Goal: Transaction & Acquisition: Book appointment/travel/reservation

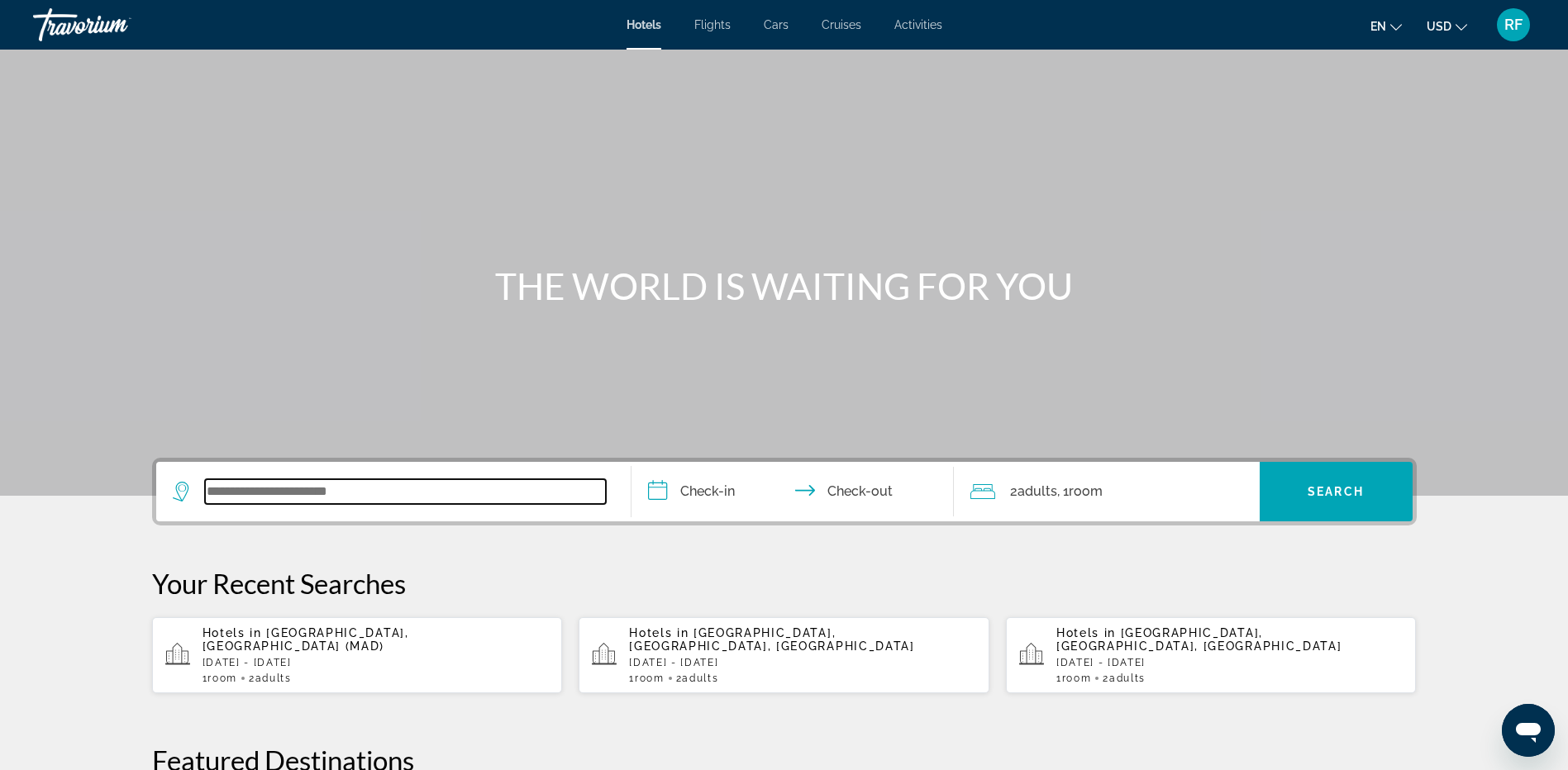
click at [376, 498] on input "Search widget" at bounding box center [405, 492] width 401 height 24
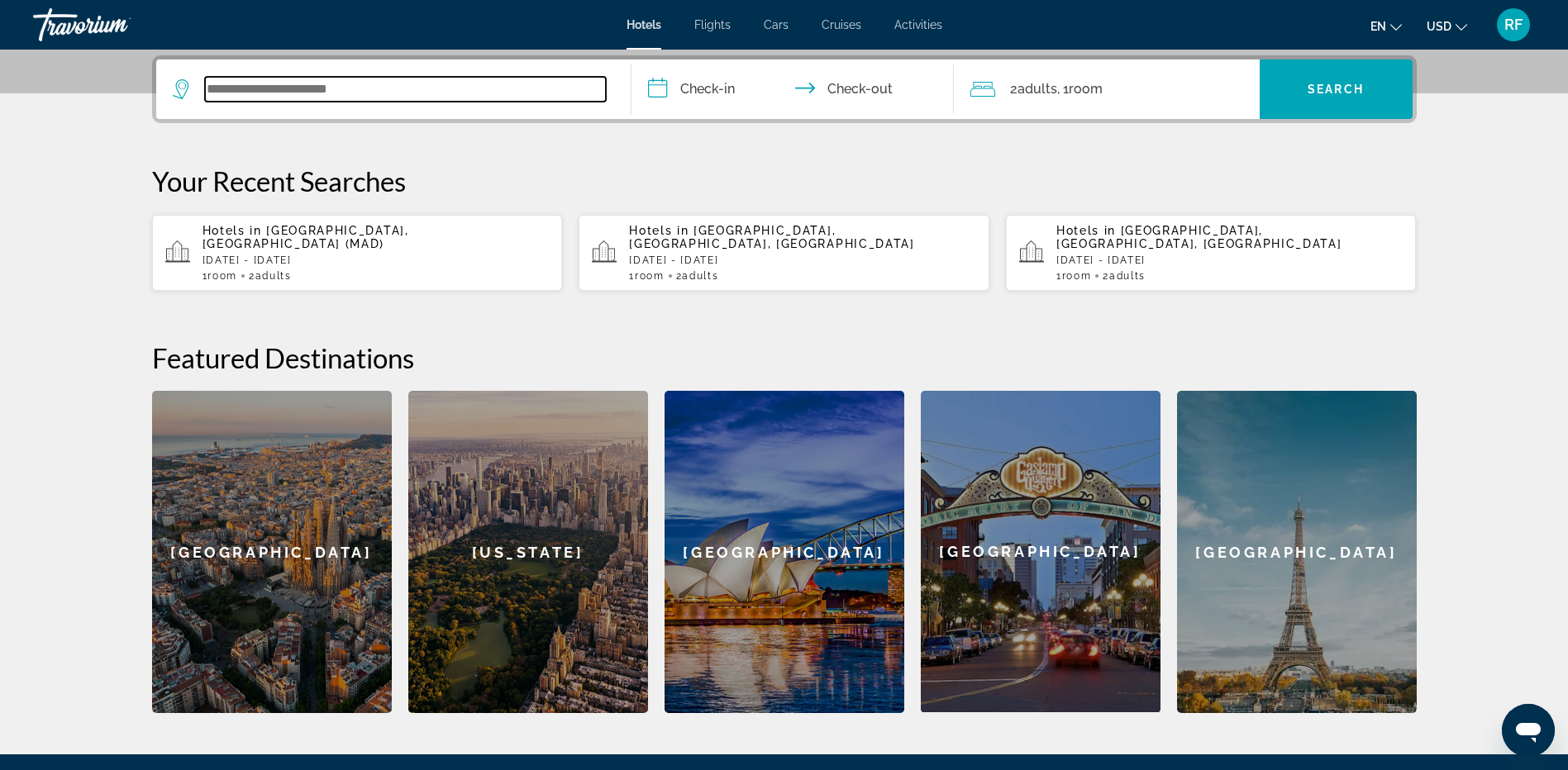
scroll to position [405, 0]
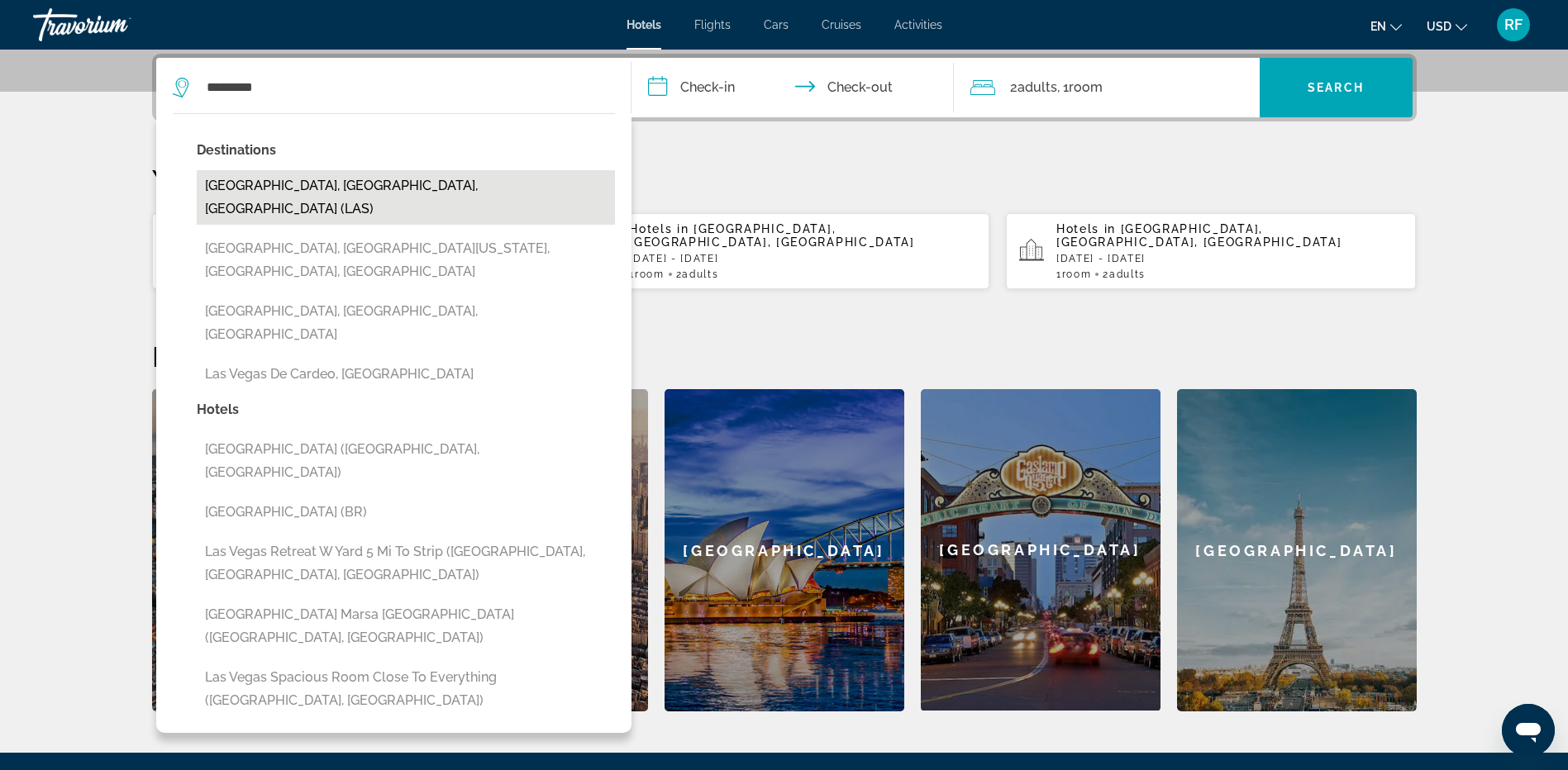
click at [324, 195] on button "[GEOGRAPHIC_DATA], [GEOGRAPHIC_DATA], [GEOGRAPHIC_DATA] (LAS)" at bounding box center [405, 197] width 418 height 55
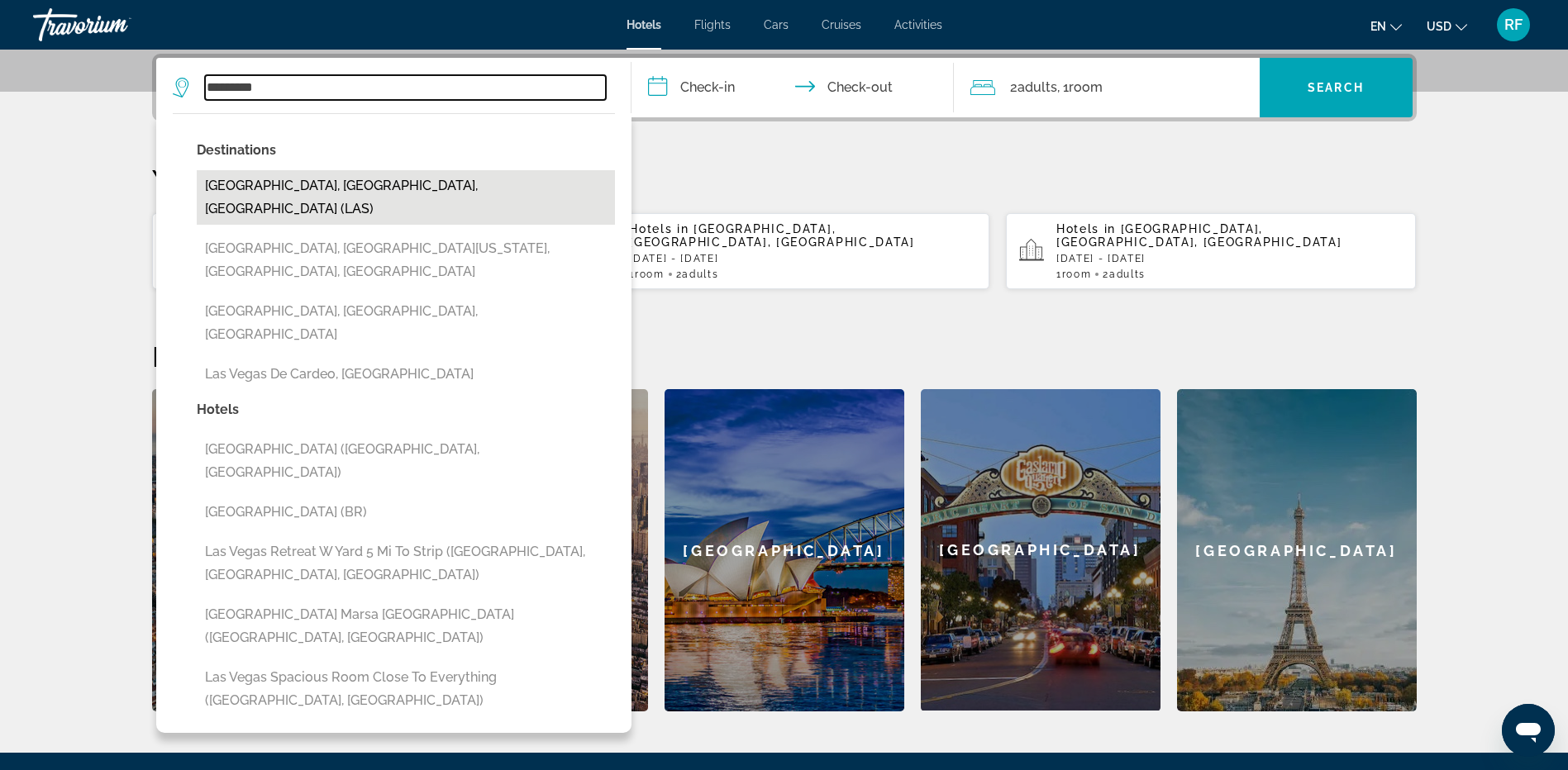
type input "**********"
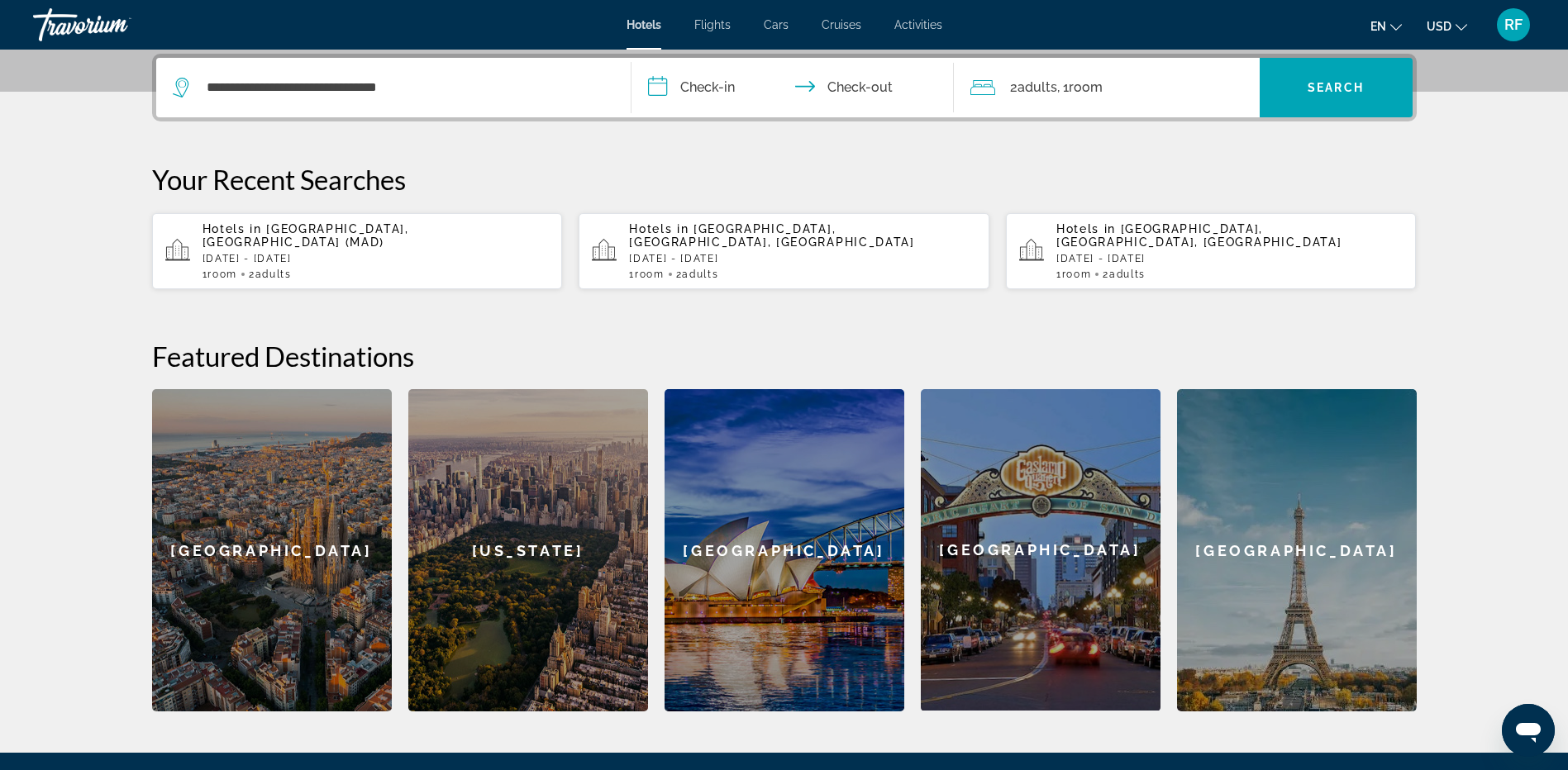
click at [724, 83] on input "**********" at bounding box center [795, 90] width 329 height 64
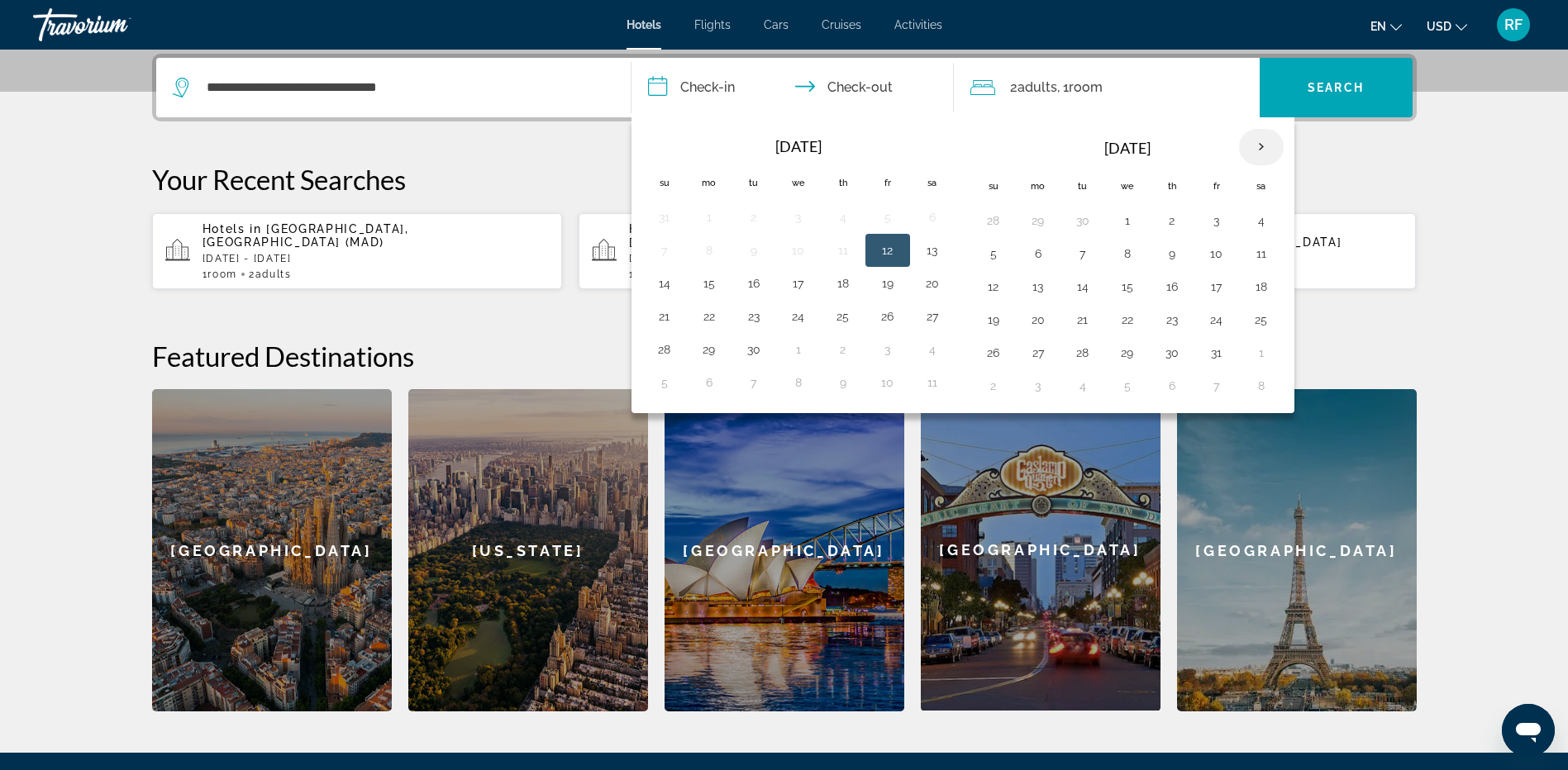
click at [1262, 142] on th "Next month" at bounding box center [1261, 147] width 45 height 36
click at [1262, 143] on th "Next month" at bounding box center [1261, 147] width 45 height 36
click at [1084, 352] on button "30" at bounding box center [1082, 353] width 26 height 23
click at [1215, 349] on button "2" at bounding box center [1216, 353] width 26 height 23
type input "**********"
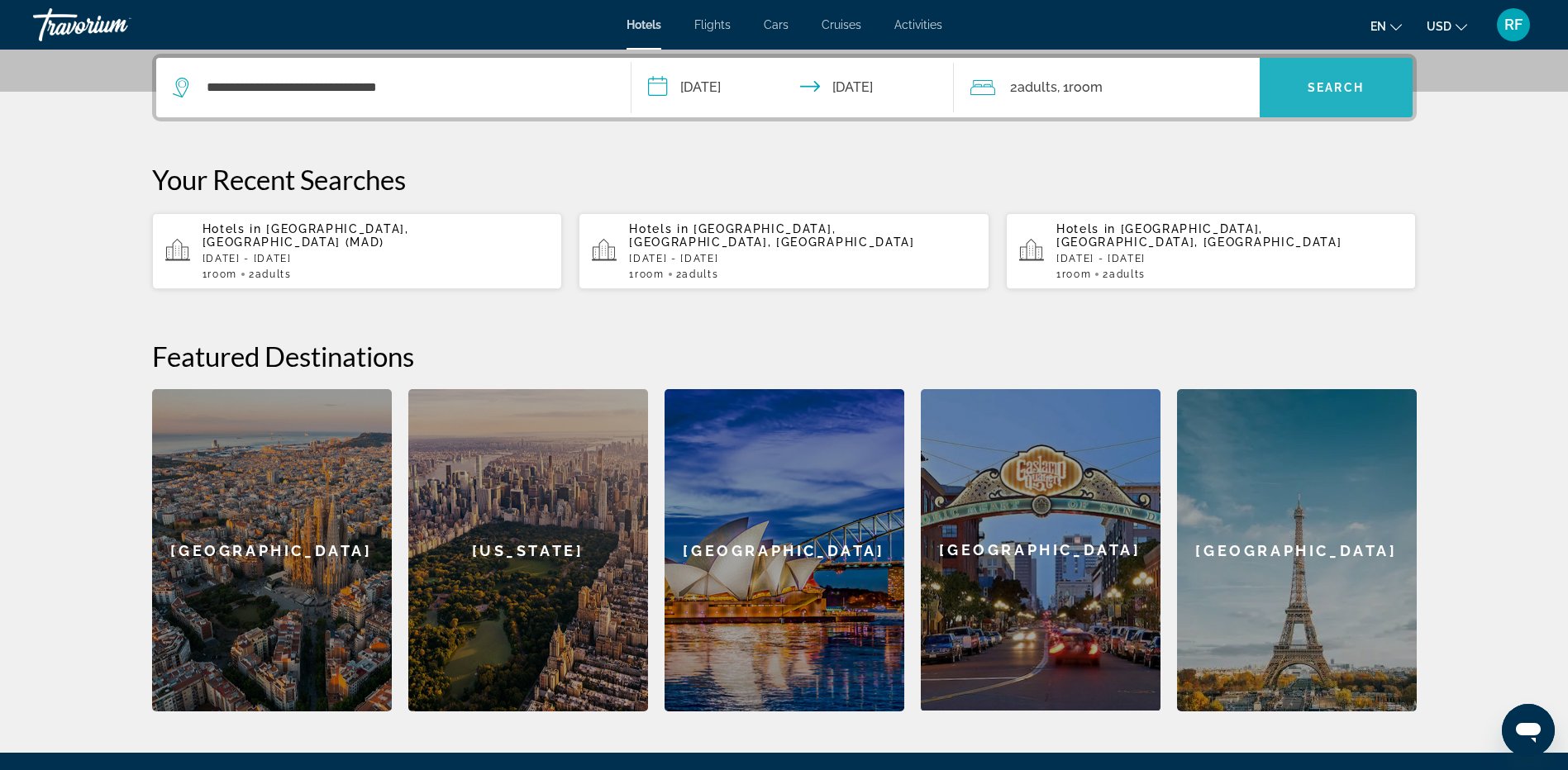
click at [1299, 99] on span "Search widget" at bounding box center [1335, 87] width 153 height 40
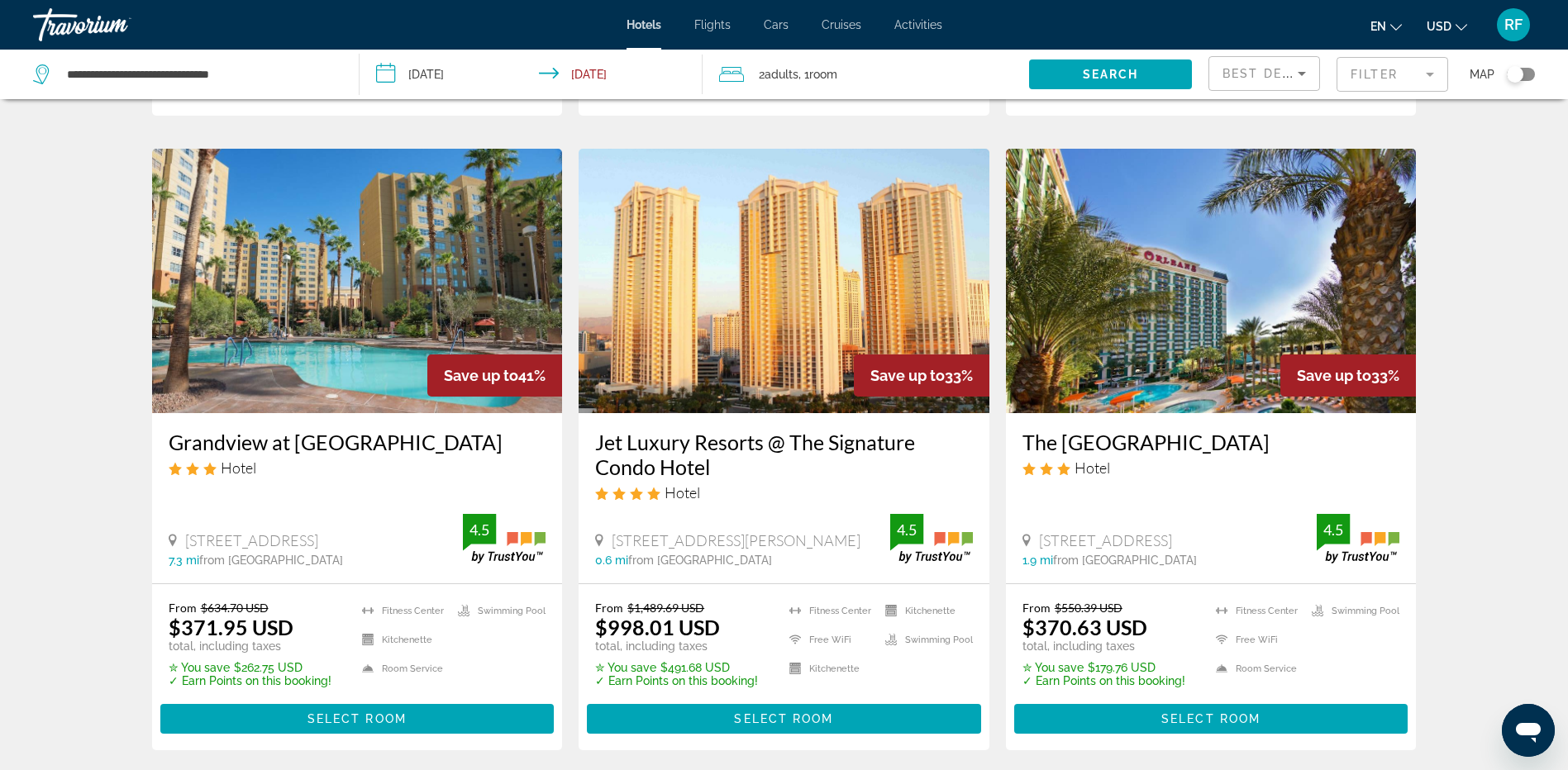
scroll to position [2067, 0]
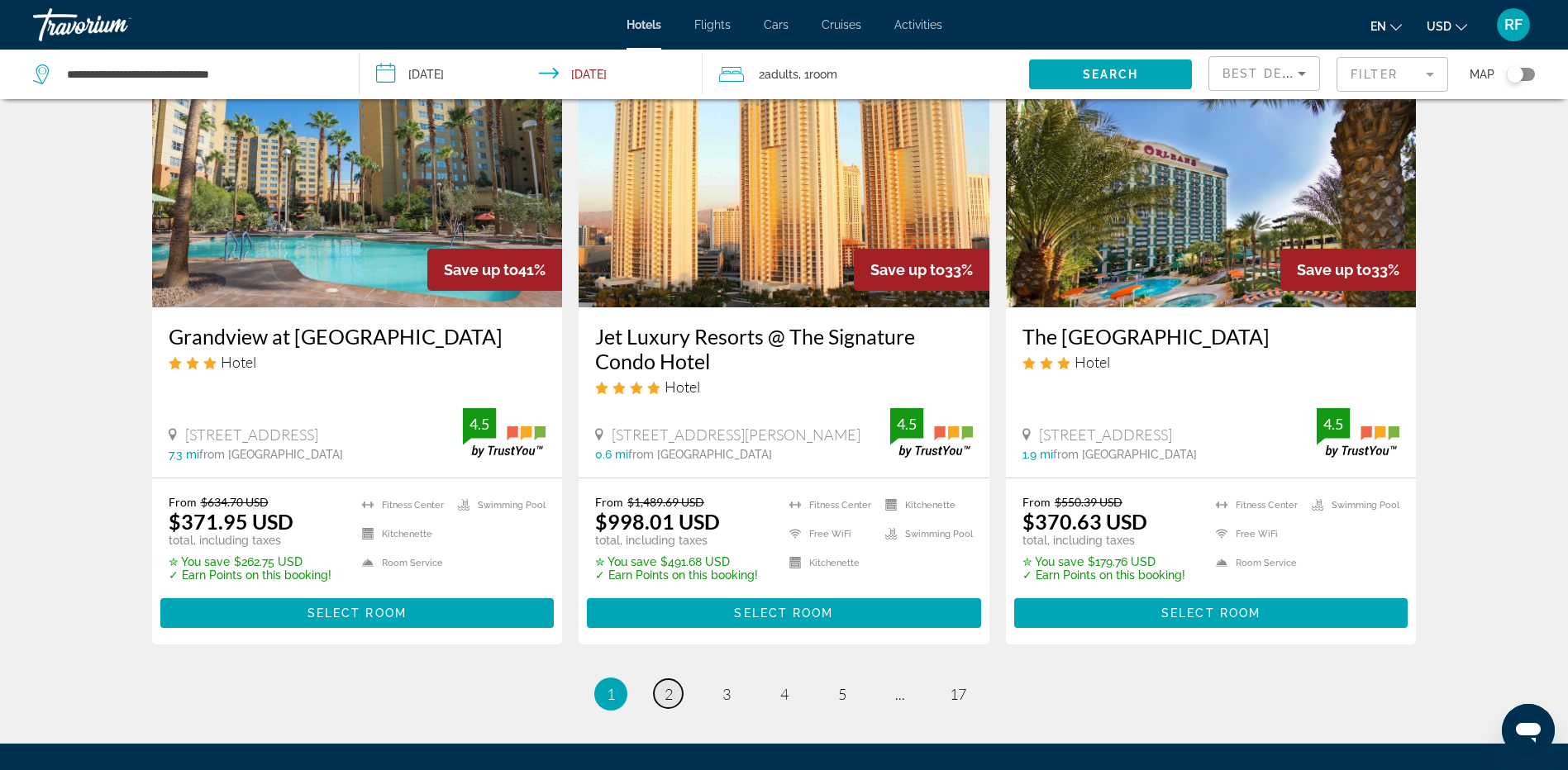
click at [667, 685] on span "2" at bounding box center [668, 694] width 8 height 19
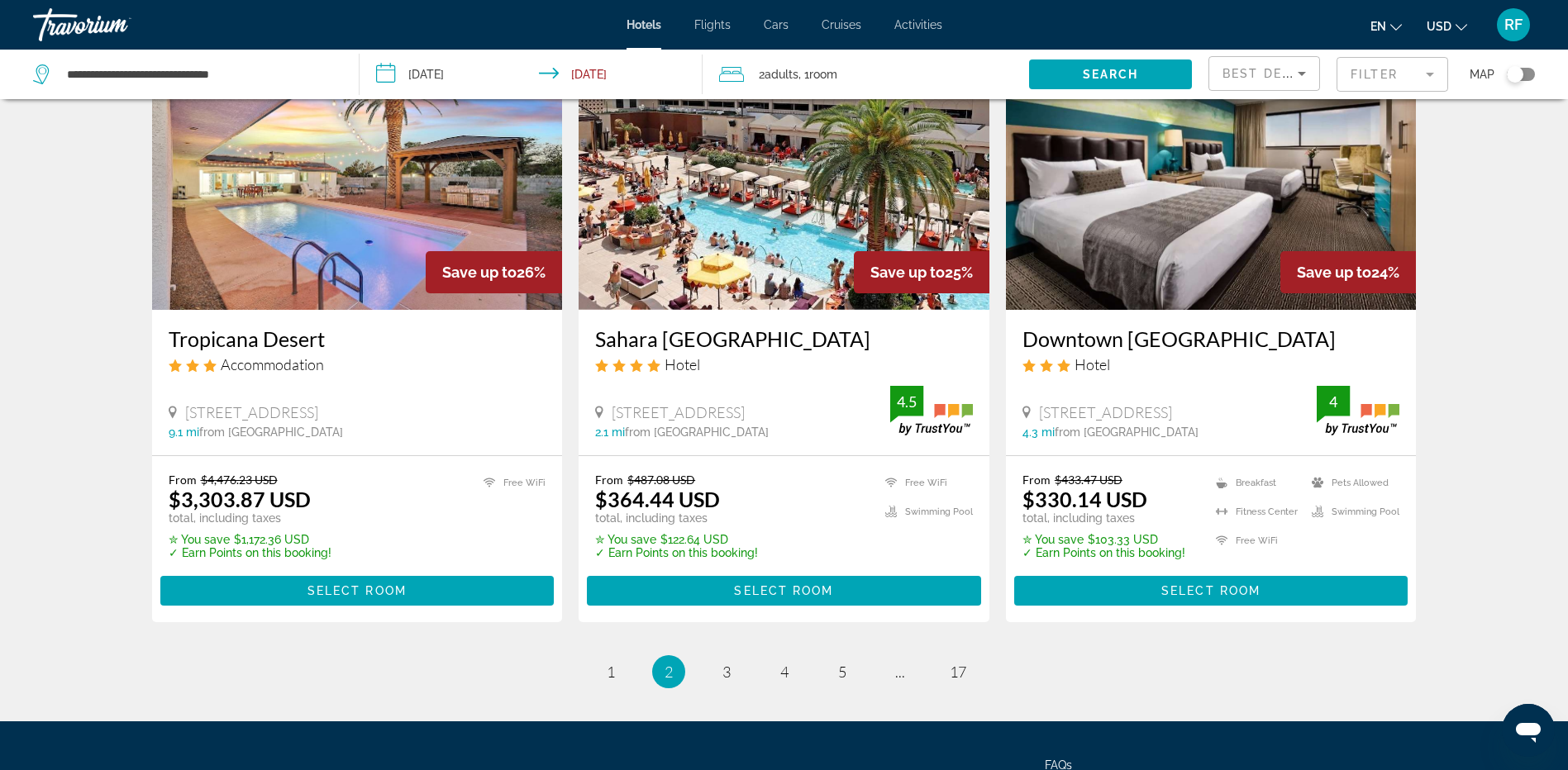
scroll to position [1984, 0]
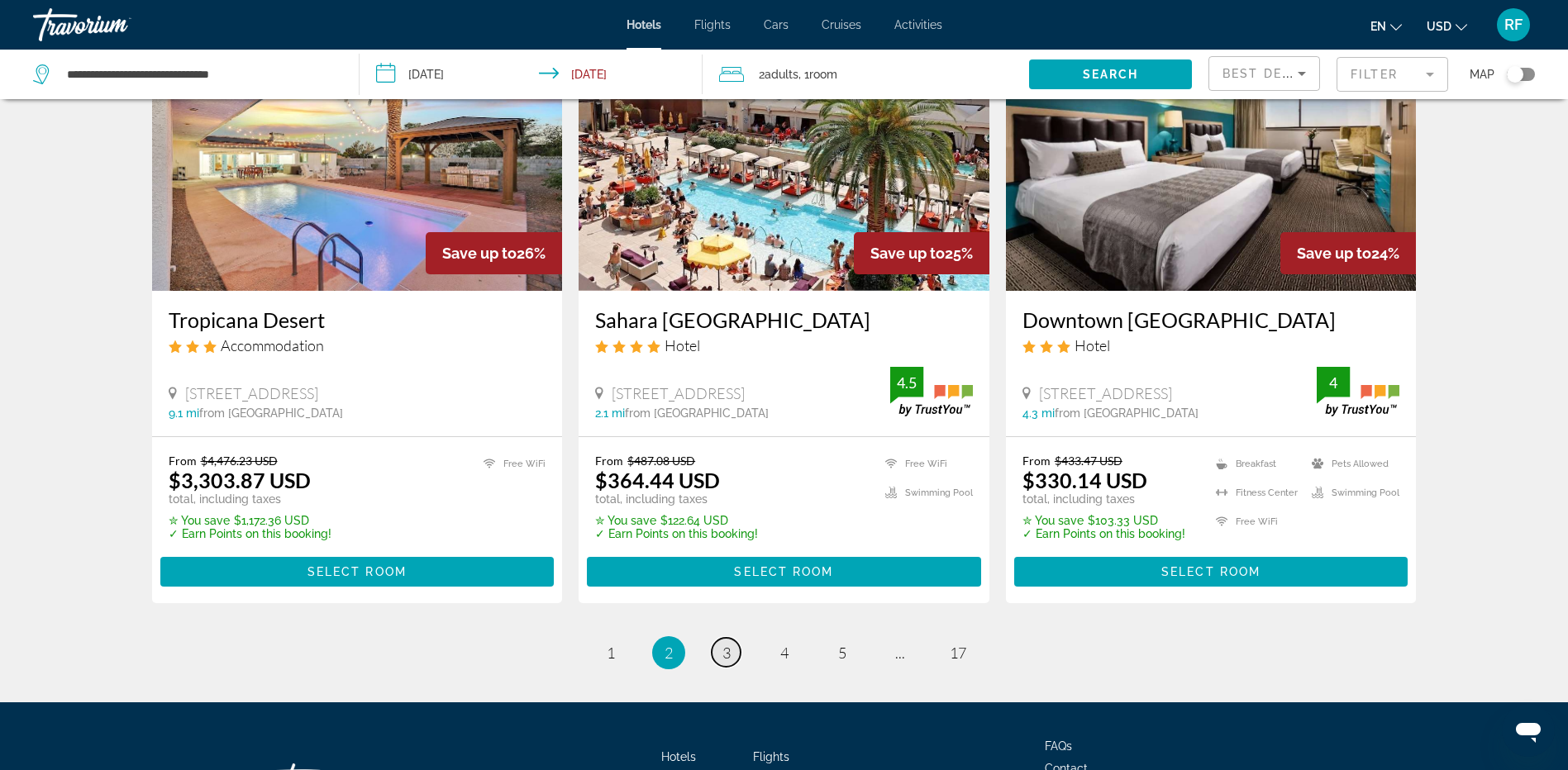
click at [725, 644] on span "3" at bounding box center [726, 653] width 8 height 19
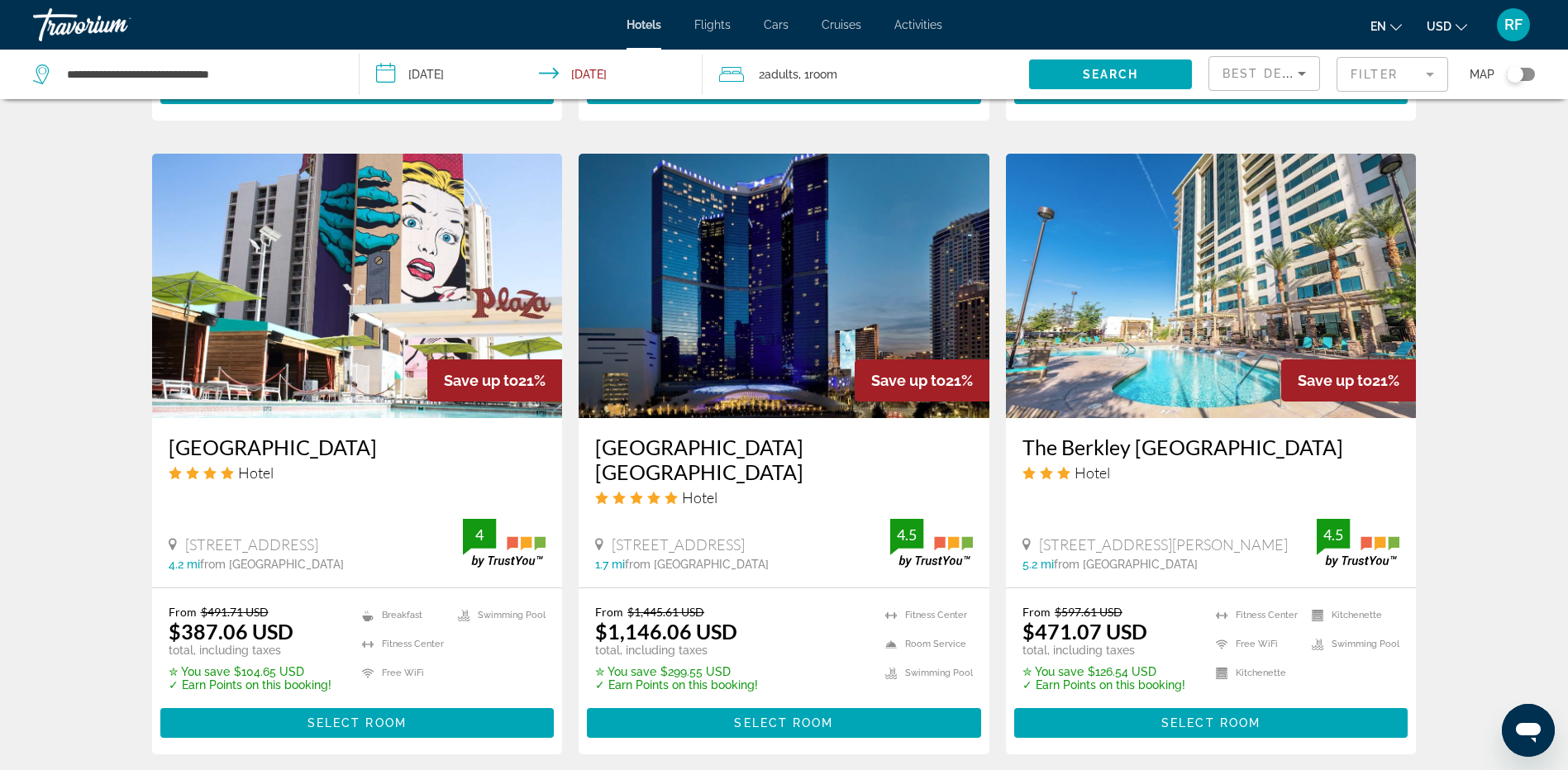
scroll to position [2151, 0]
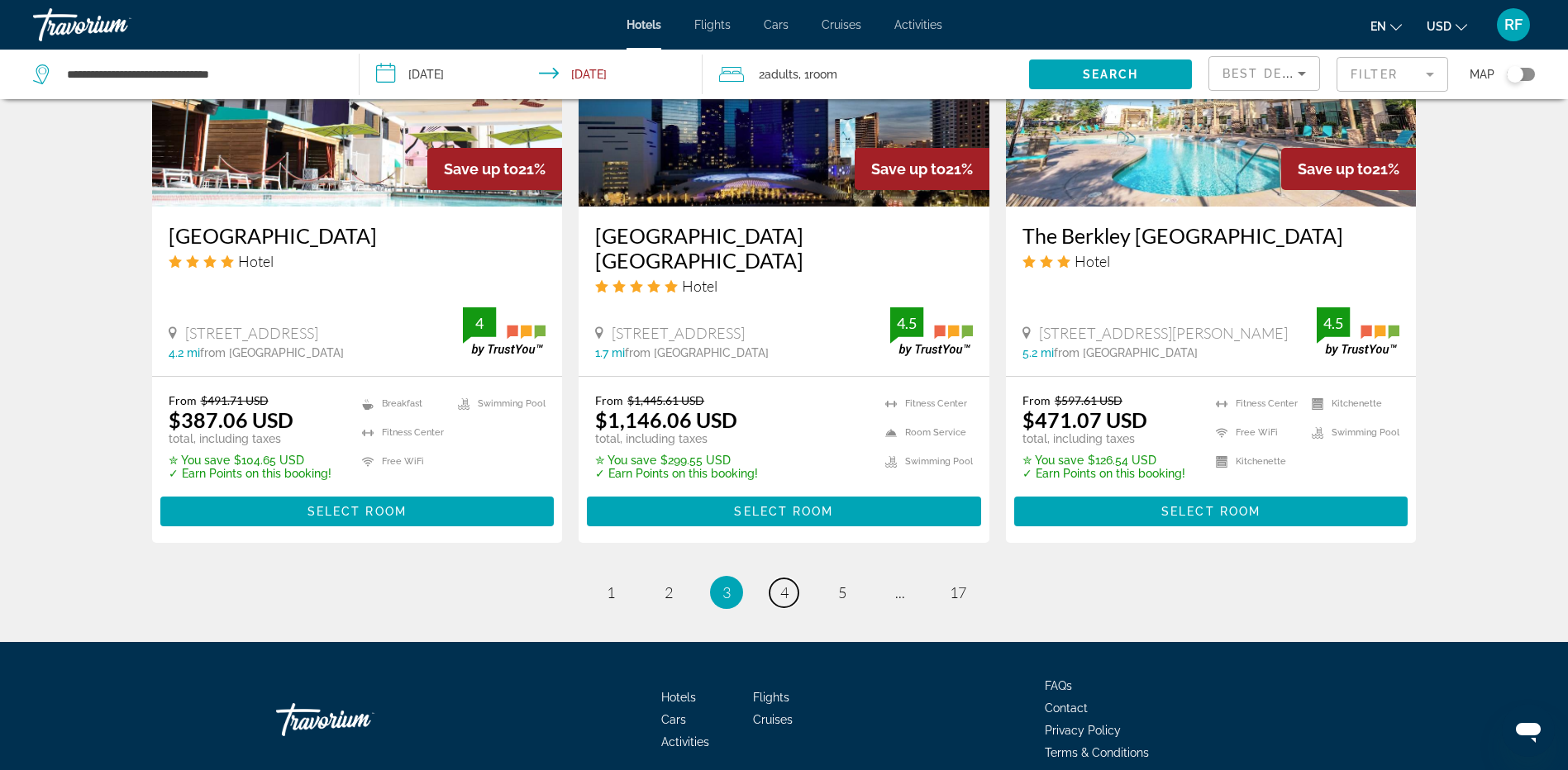
click at [786, 583] on span "4" at bounding box center [784, 592] width 8 height 19
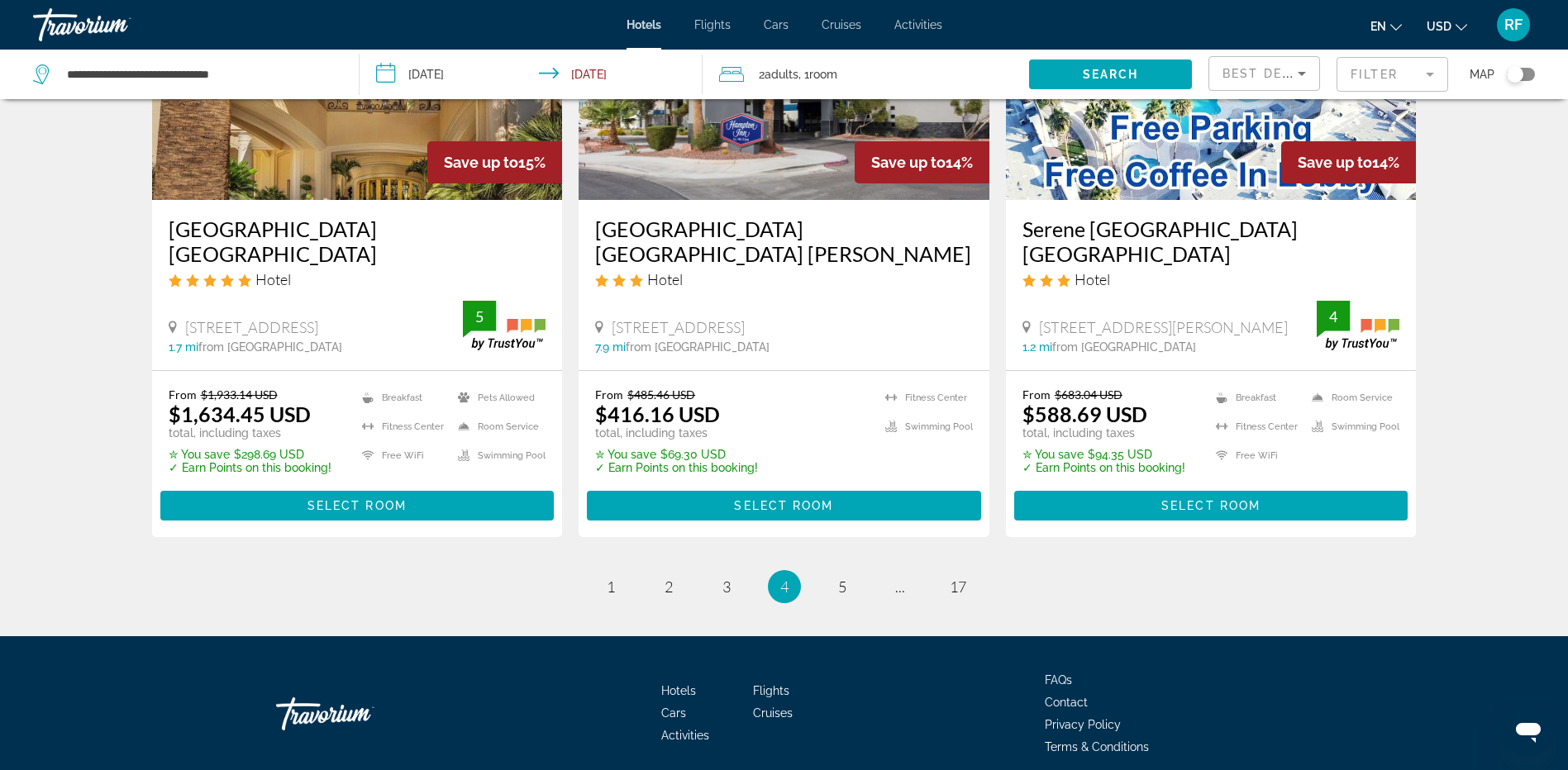
scroll to position [2168, 0]
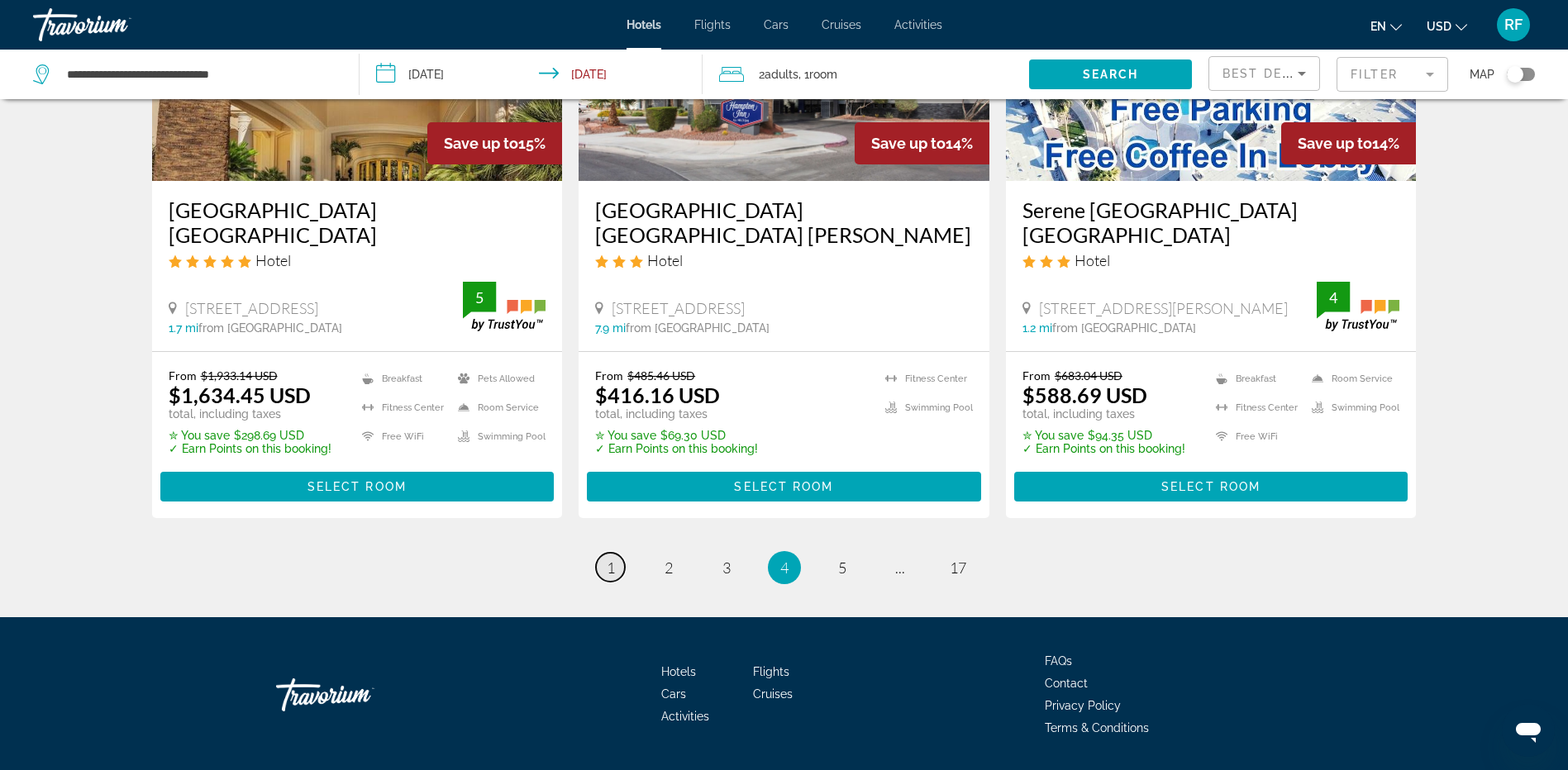
click at [610, 559] on span "1" at bounding box center [611, 568] width 8 height 19
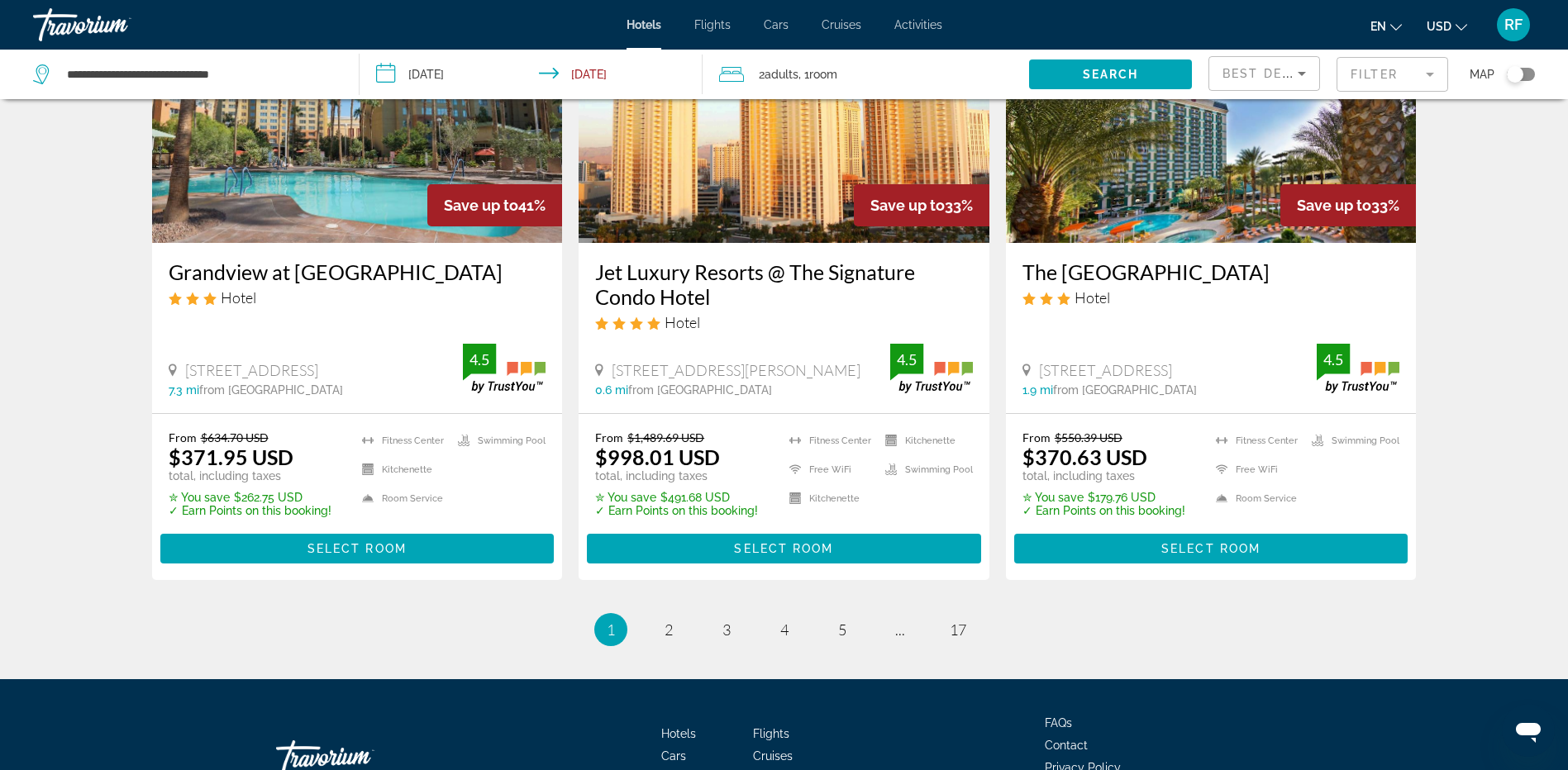
scroll to position [2193, 0]
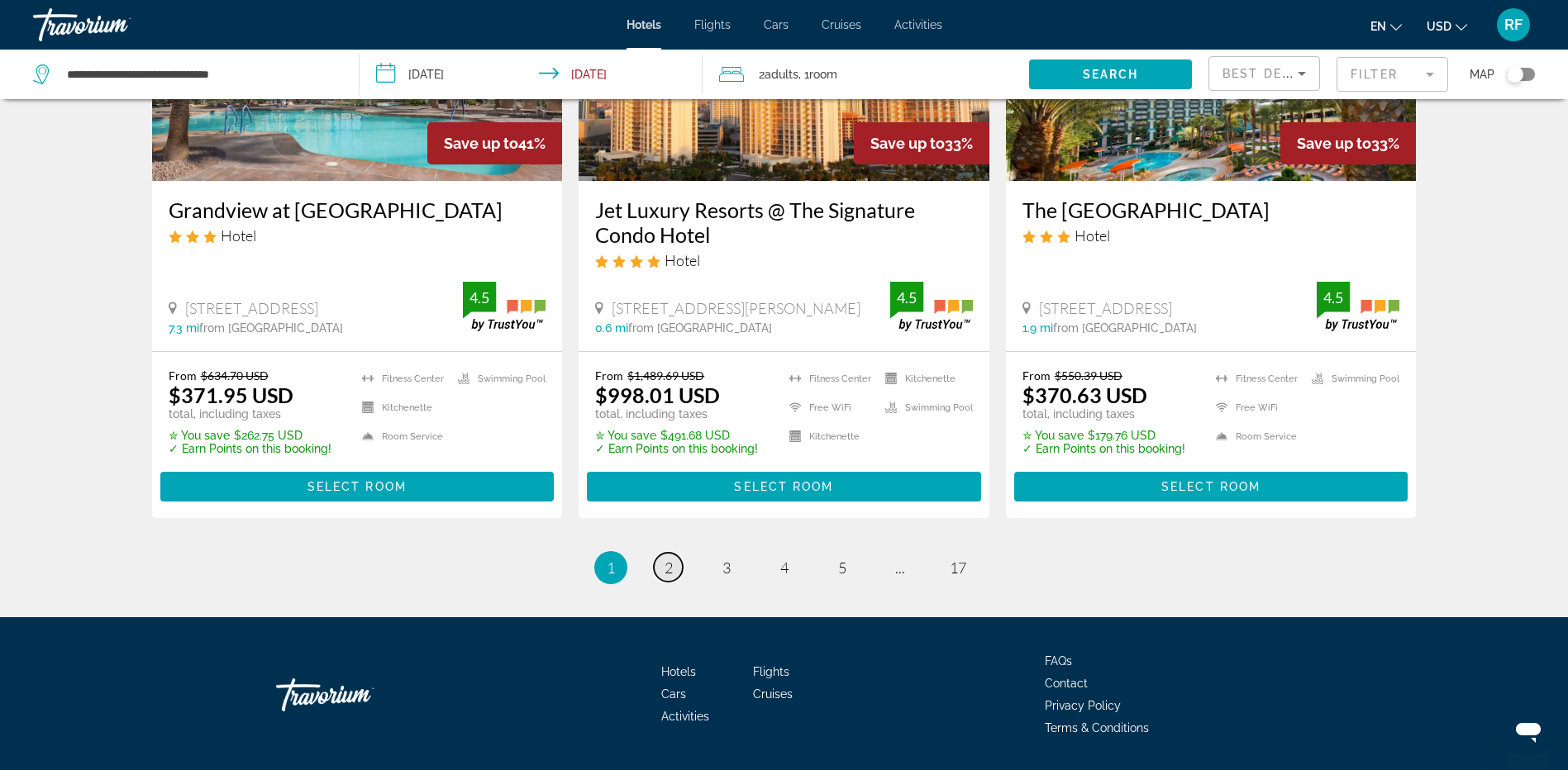
click at [664, 559] on span "2" at bounding box center [668, 568] width 8 height 19
